Goal: Task Accomplishment & Management: Use online tool/utility

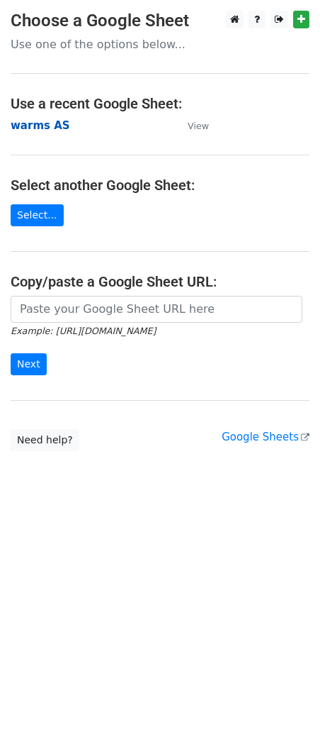
click at [46, 128] on strong "warms AS" at bounding box center [41, 125] width 60 height 13
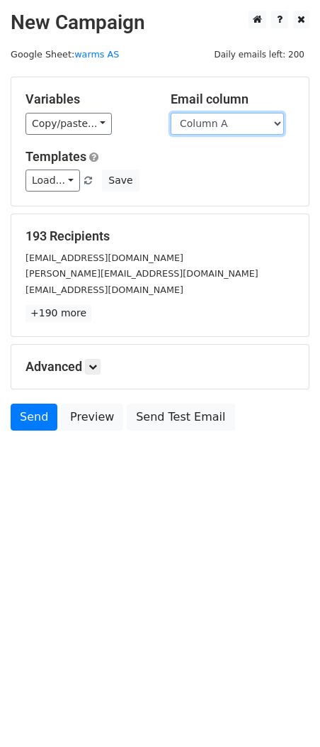
click at [211, 130] on select "Column A Column B Column C Column D Column E Column F Column G Column H Column …" at bounding box center [227, 124] width 113 height 22
select select "Column F"
click at [171, 113] on select "Column A Column B Column C Column D Column E Column F Column G Column H Column …" at bounding box center [227, 124] width 113 height 22
